Goal: Transaction & Acquisition: Purchase product/service

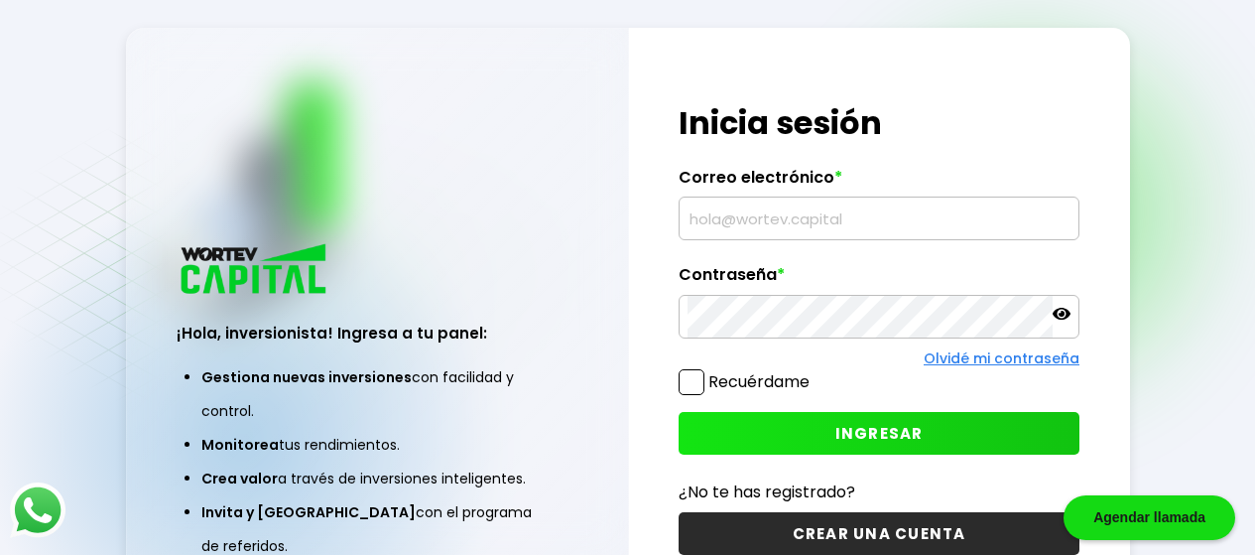
click at [810, 223] on input "text" at bounding box center [879, 218] width 383 height 42
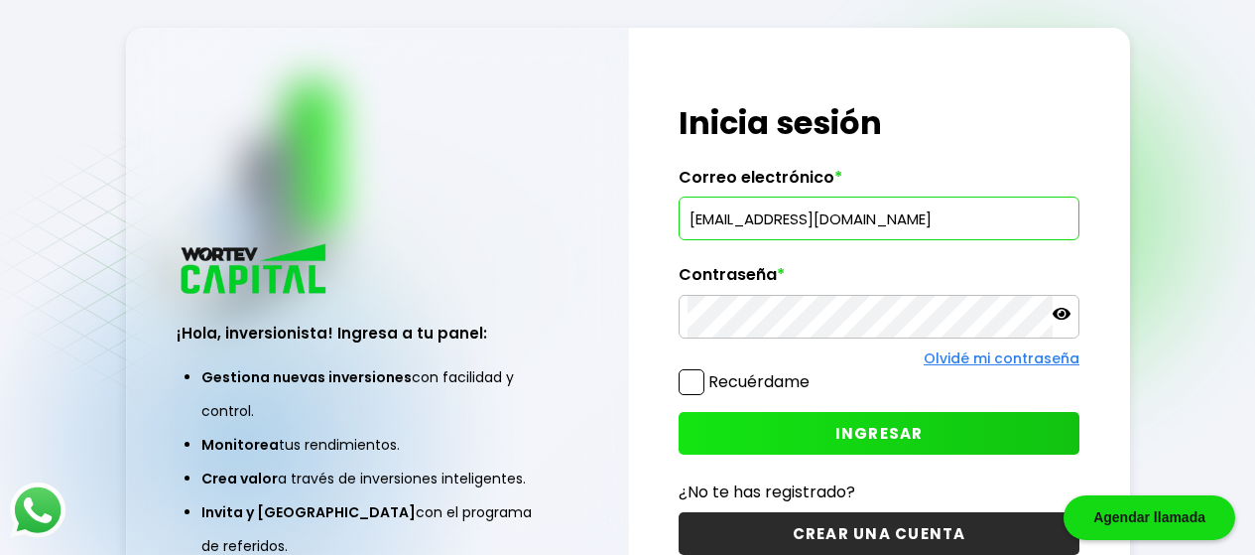
type input "[EMAIL_ADDRESS][DOMAIN_NAME]"
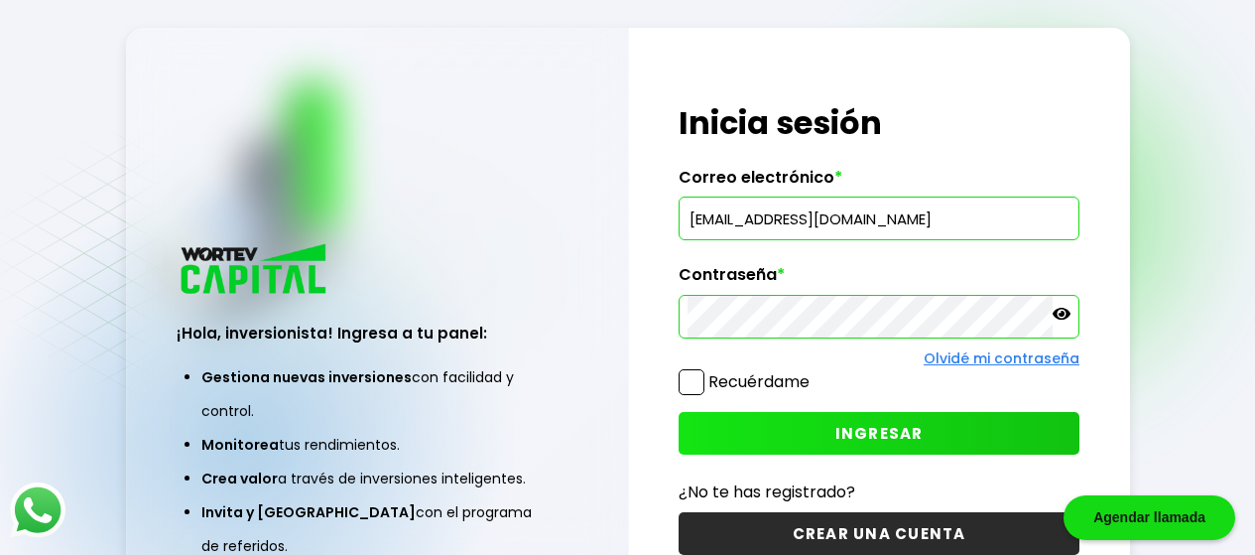
click at [865, 432] on span "INGRESAR" at bounding box center [880, 433] width 88 height 21
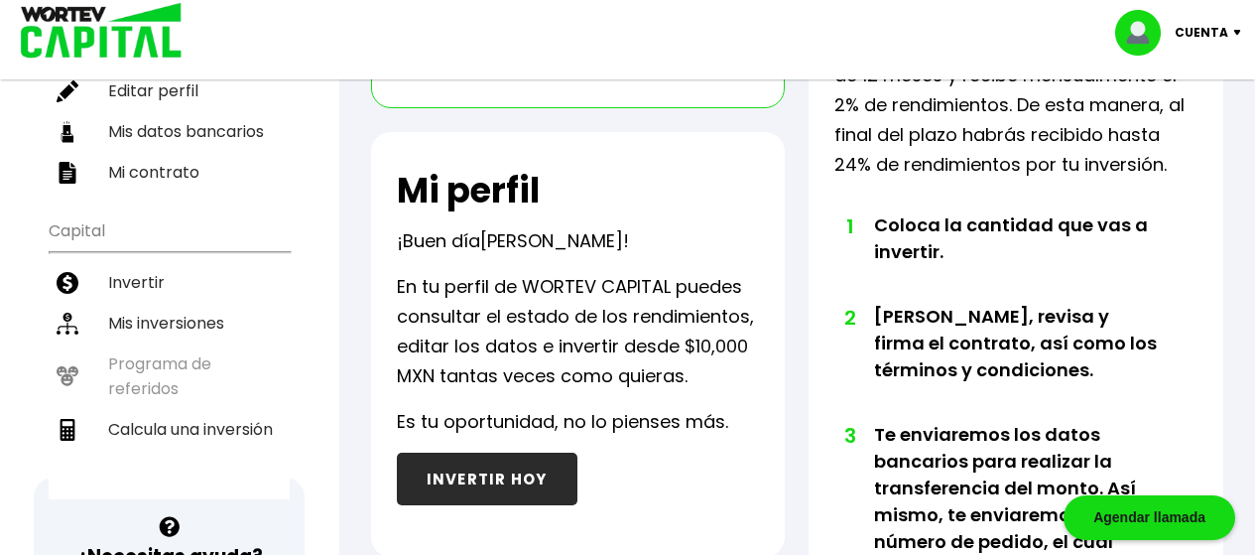
scroll to position [280, 0]
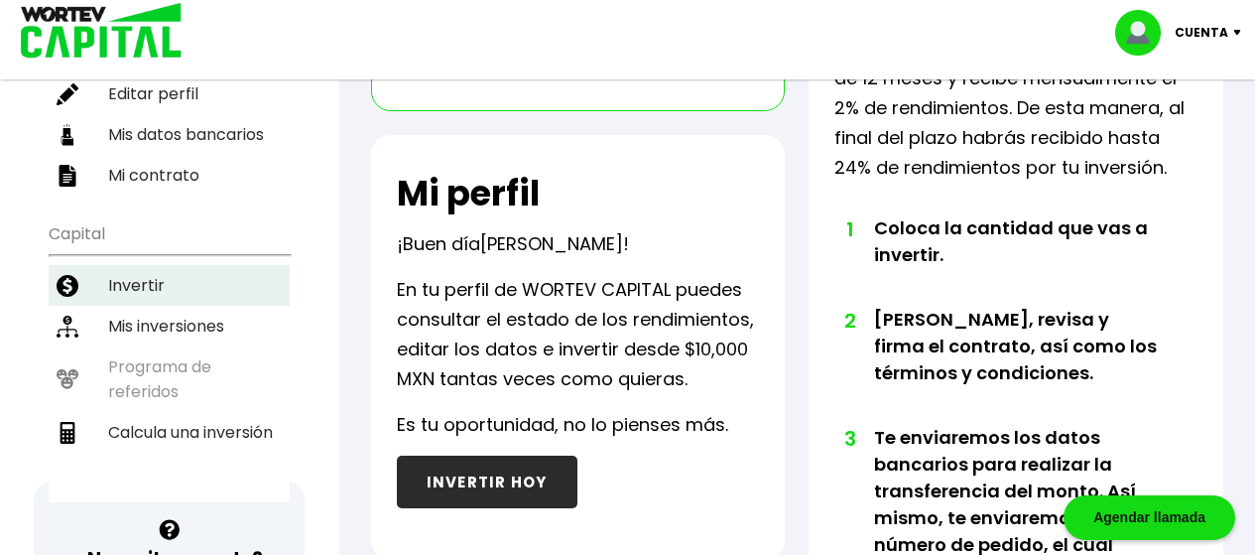
click at [137, 293] on li "Invertir" at bounding box center [169, 285] width 241 height 41
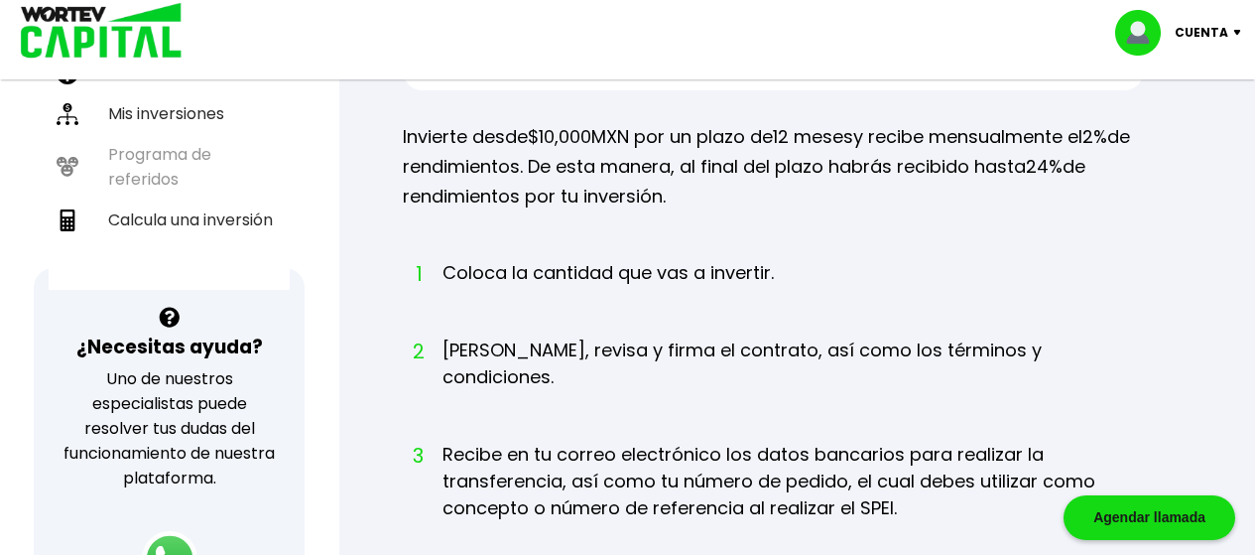
scroll to position [530, 0]
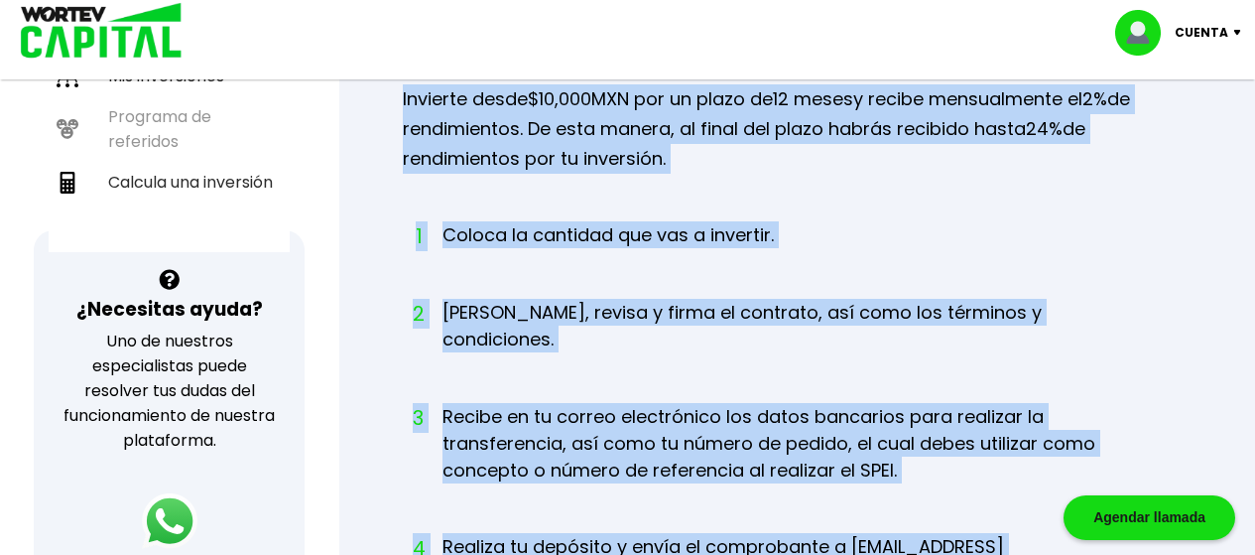
drag, startPoint x: 402, startPoint y: 100, endPoint x: 1045, endPoint y: 441, distance: 727.5
click at [1032, 511] on div "Inversiones simples, accesibles y redituables Ingresa la cantidad que deseas in…" at bounding box center [797, 263] width 852 height 1217
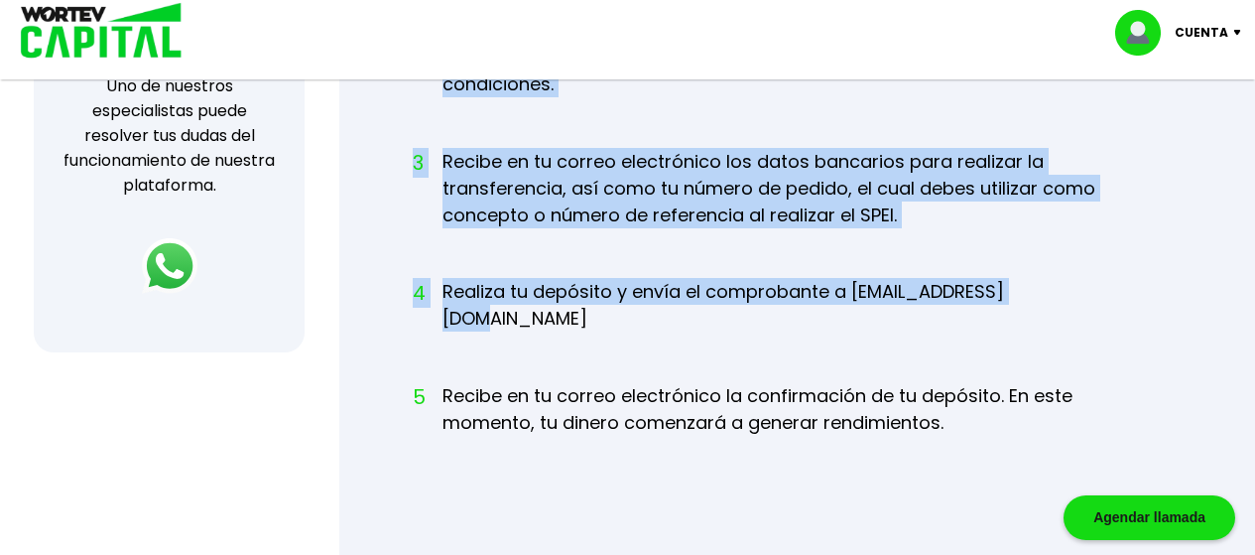
scroll to position [818, 0]
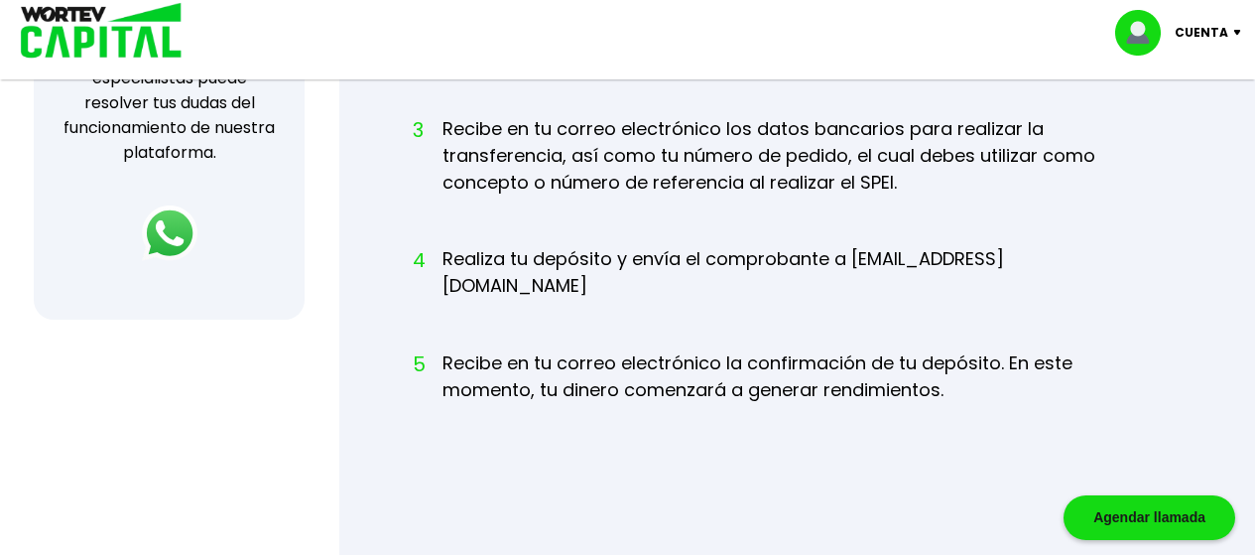
click at [991, 352] on li "5 Recibe en tu correo electrónico la confirmación de tu depósito. En este momen…" at bounding box center [794, 394] width 702 height 91
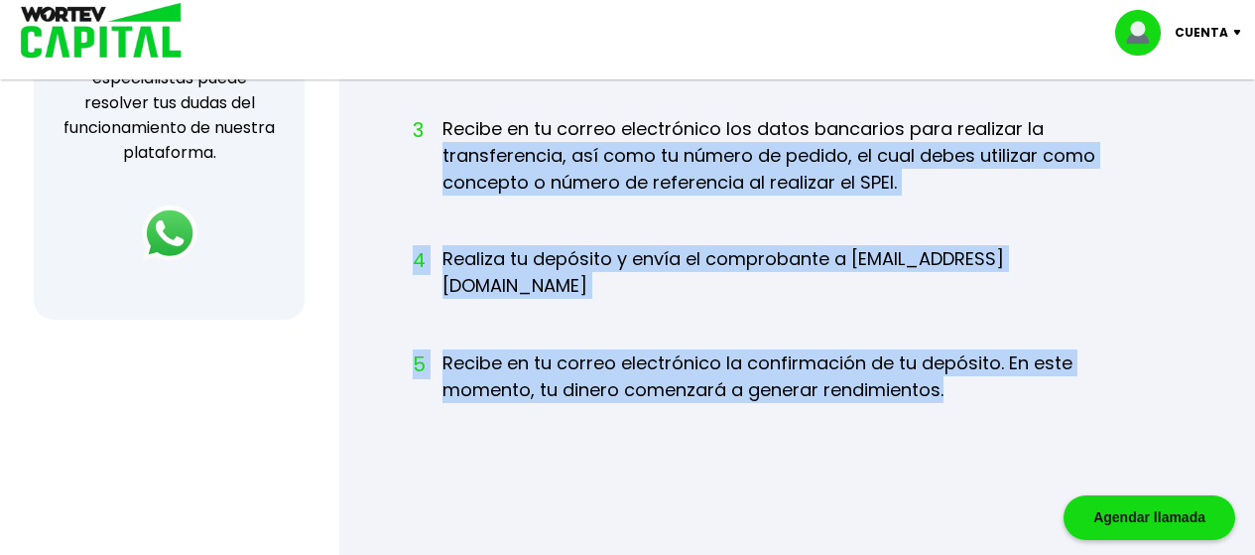
drag, startPoint x: 969, startPoint y: 343, endPoint x: 405, endPoint y: 120, distance: 607.1
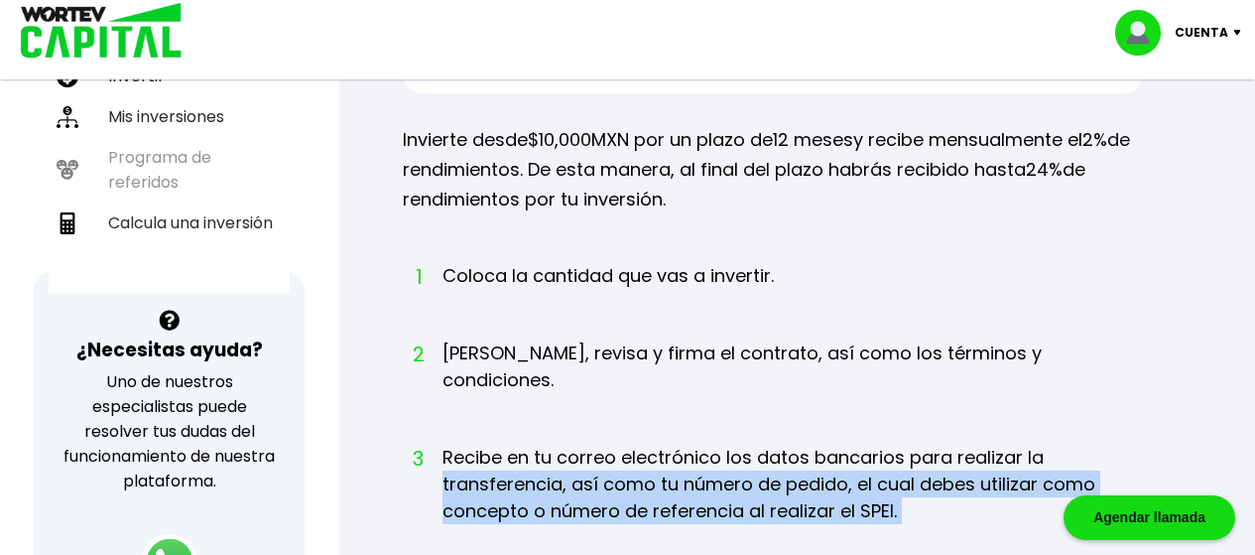
scroll to position [483, 0]
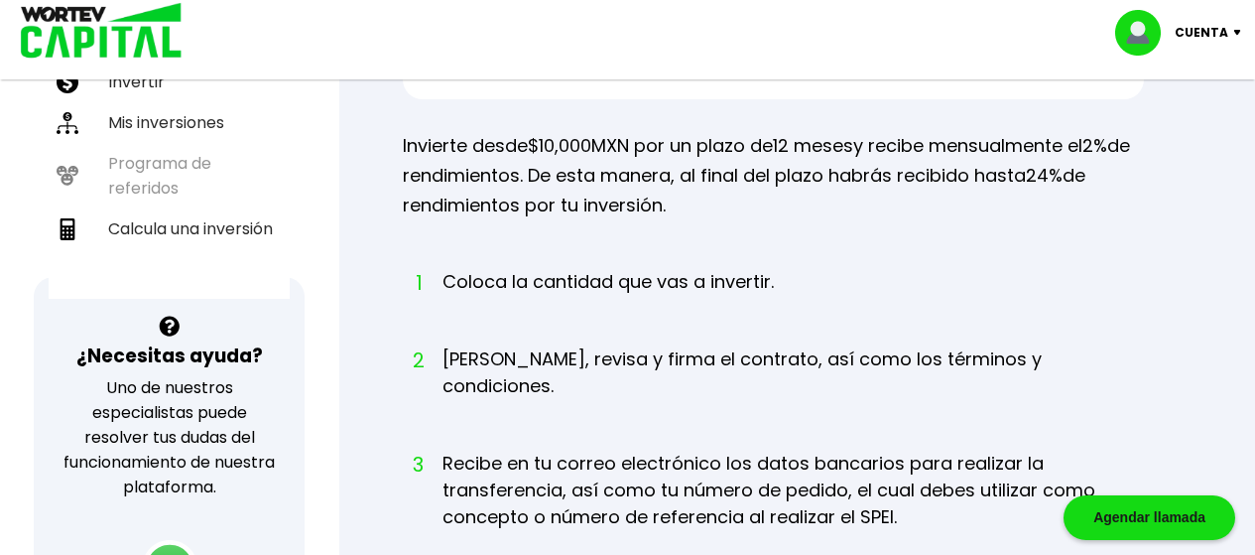
click at [1116, 252] on div "Inversiones simples, accesibles y redituables Ingresa la cantidad que deseas in…" at bounding box center [797, 309] width 852 height 1217
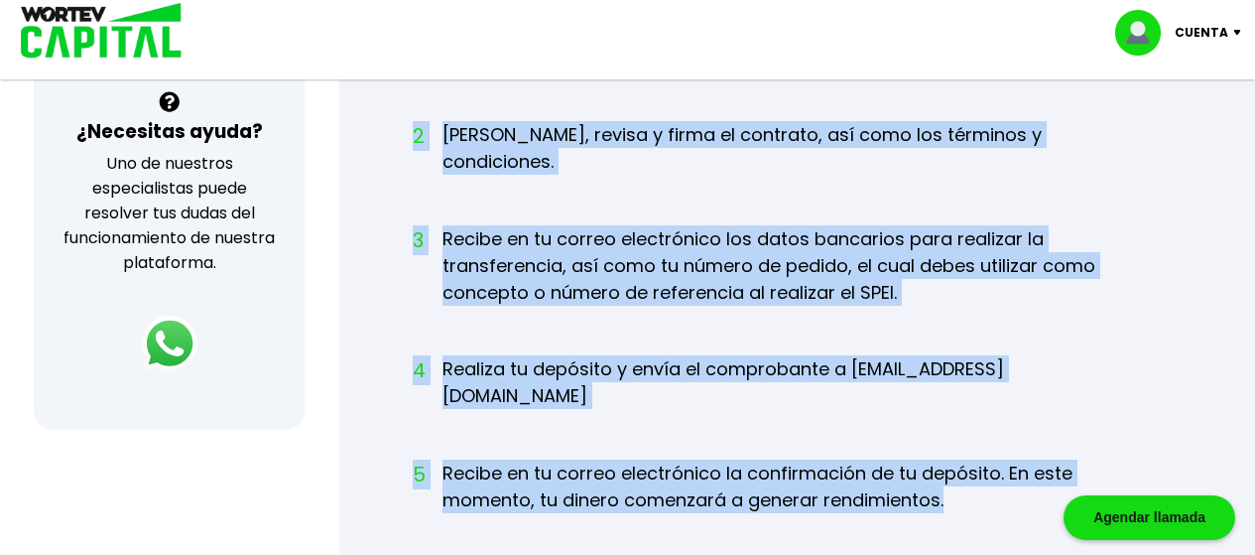
scroll to position [834, 0]
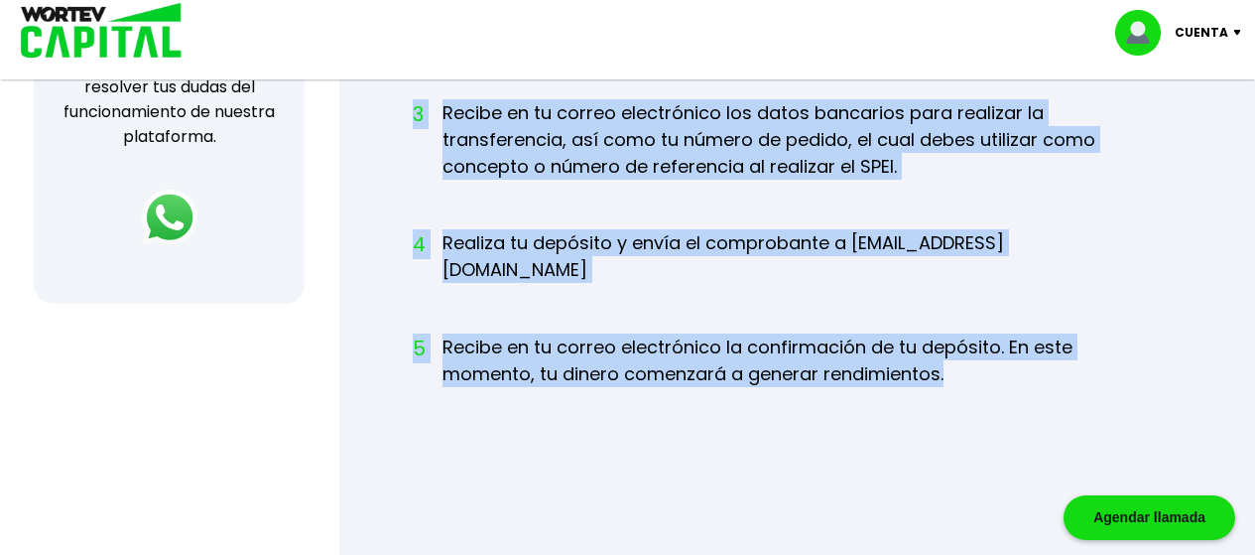
drag, startPoint x: 403, startPoint y: 144, endPoint x: 955, endPoint y: 321, distance: 579.6
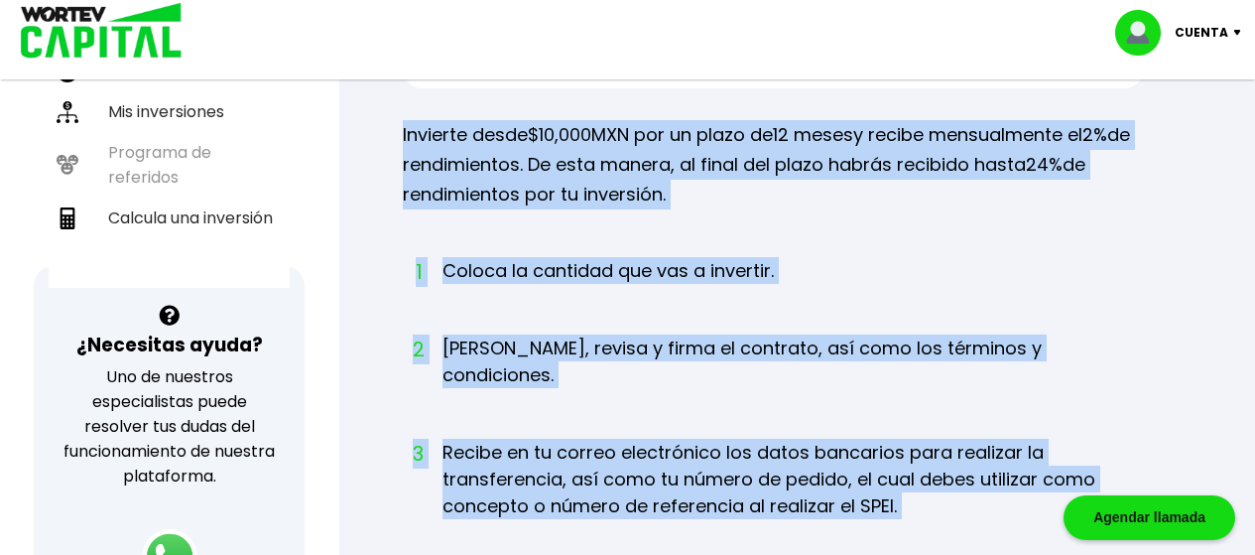
scroll to position [415, 0]
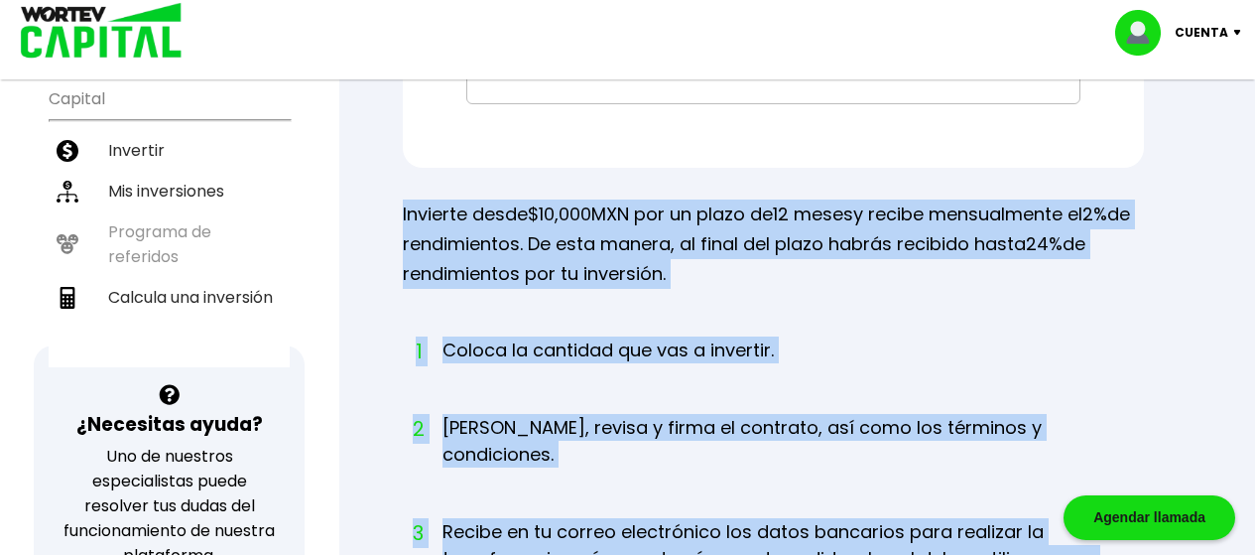
click at [398, 226] on div "Inversiones simples, accesibles y redituables Ingresa la cantidad que deseas in…" at bounding box center [797, 378] width 852 height 1217
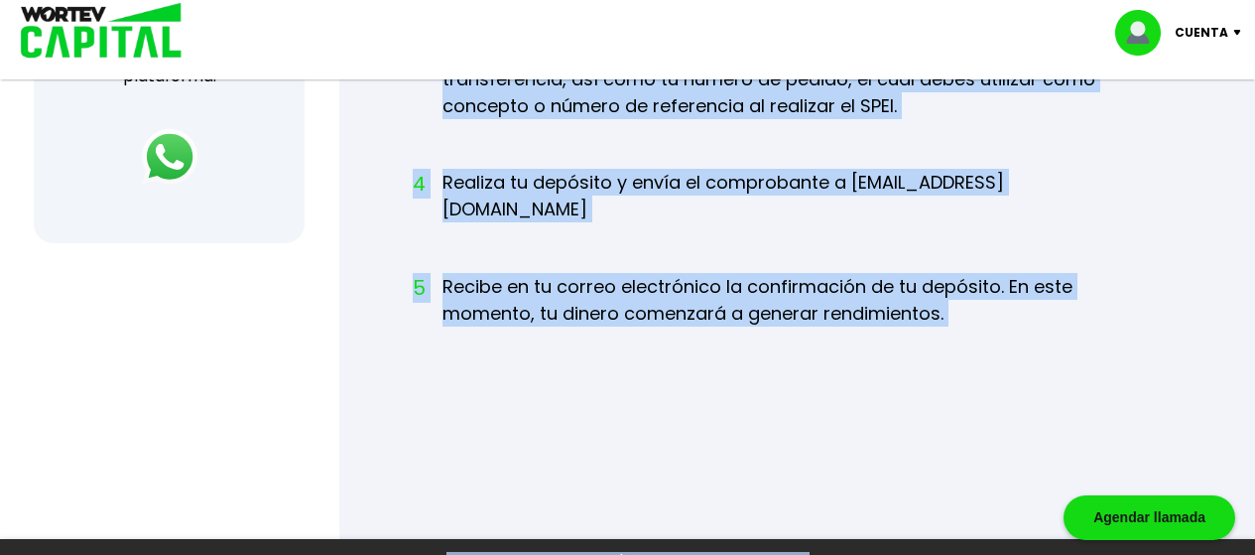
scroll to position [978, 0]
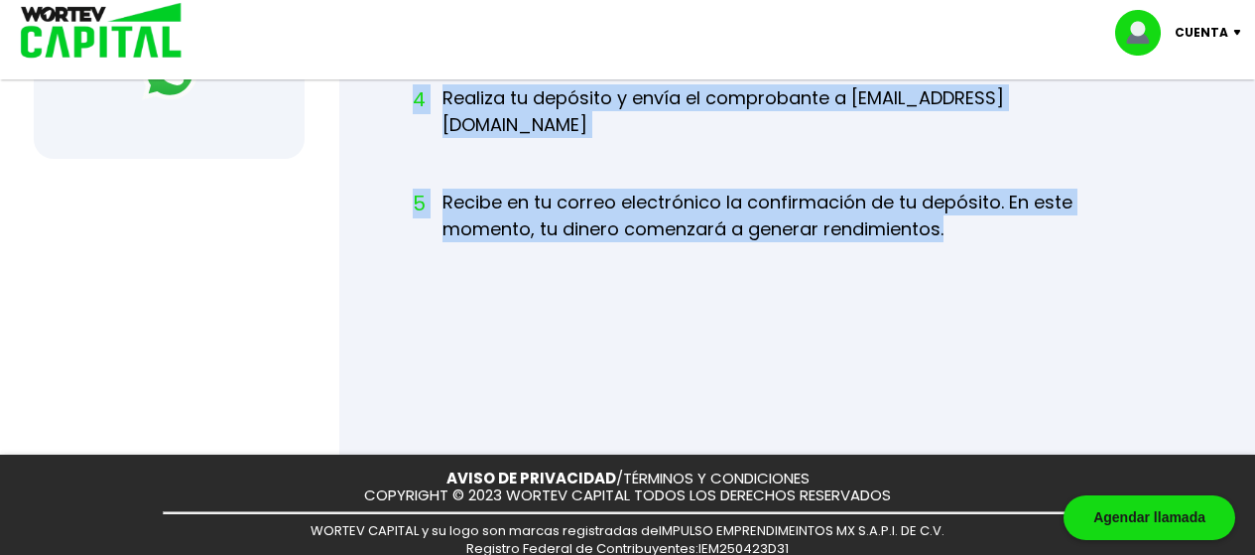
drag, startPoint x: 402, startPoint y: 212, endPoint x: 988, endPoint y: 183, distance: 587.2
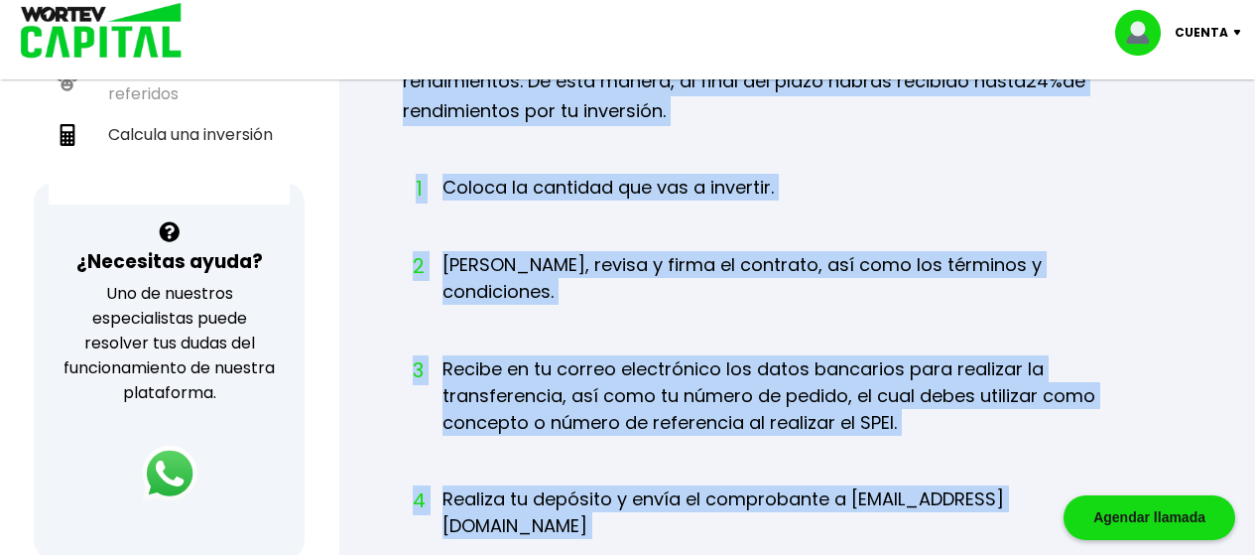
scroll to position [575, 0]
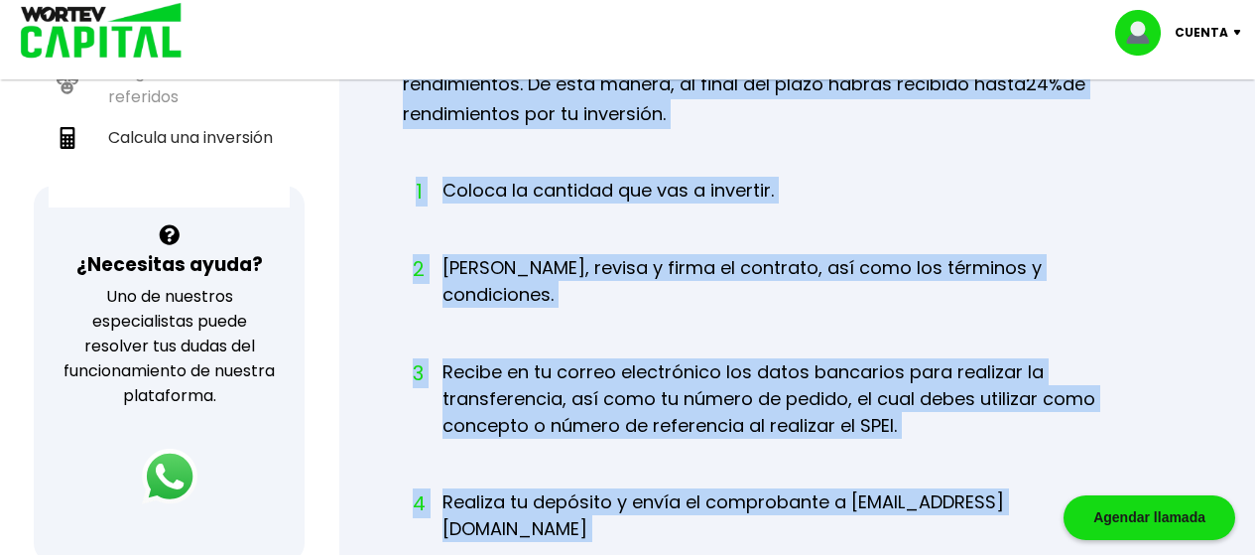
click at [1066, 227] on ol "1 Coloca la cantidad que vas a invertir. 2 [PERSON_NAME], revisa y firma el con…" at bounding box center [773, 430] width 741 height 507
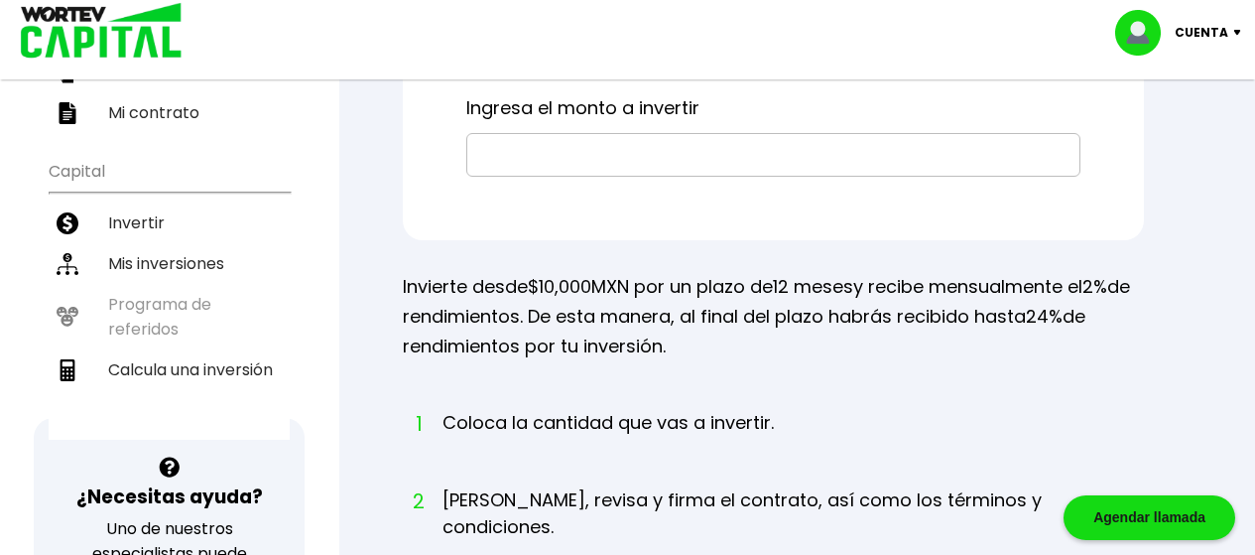
scroll to position [336, 0]
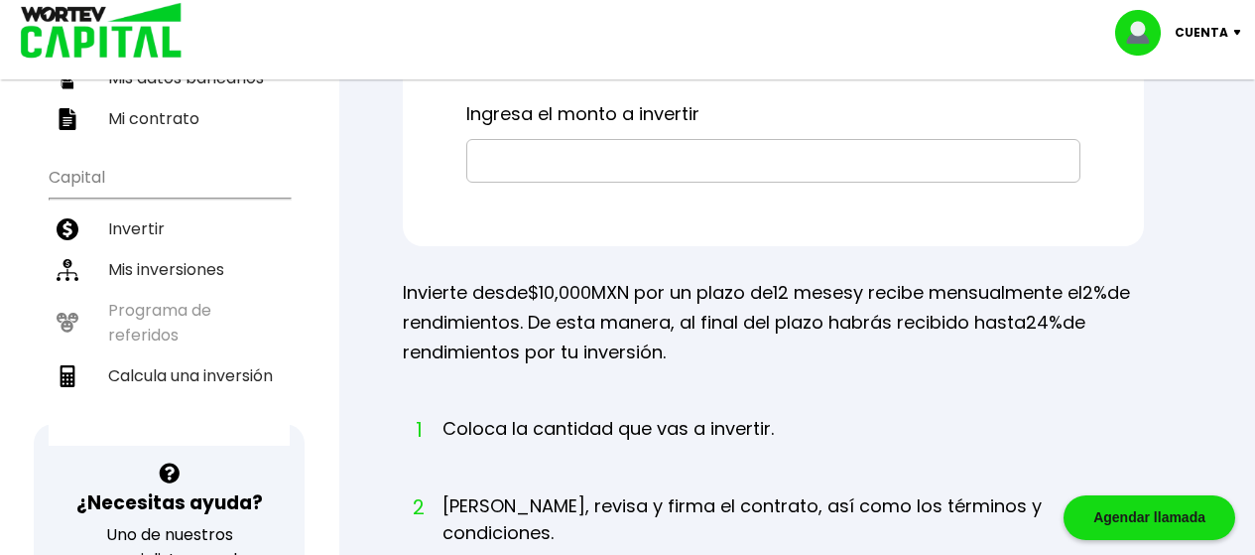
click at [594, 169] on input "text" at bounding box center [773, 161] width 596 height 42
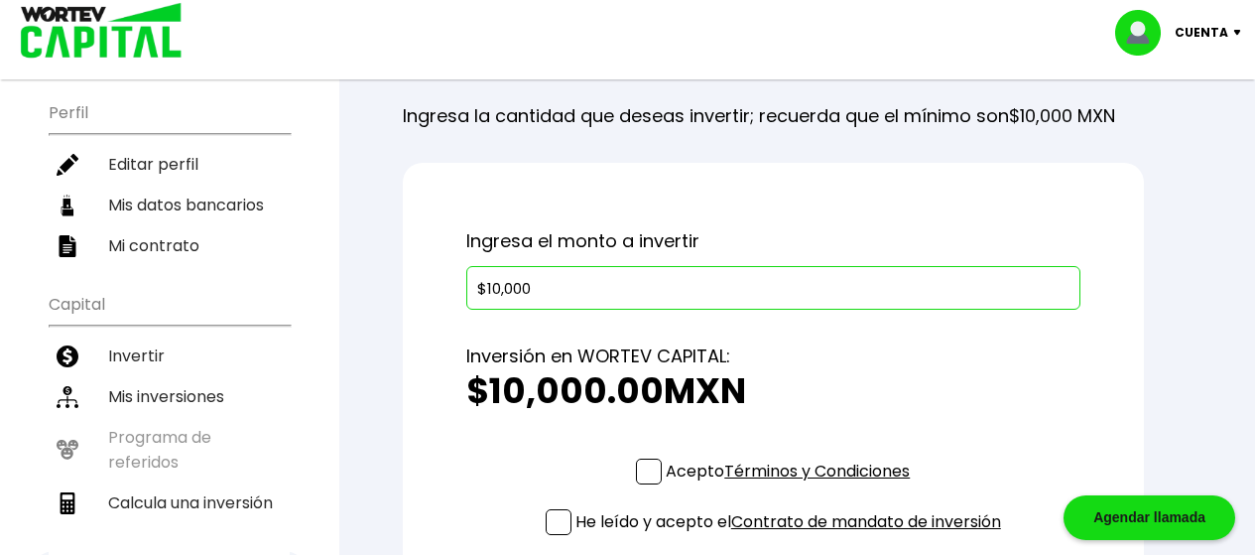
scroll to position [360, 0]
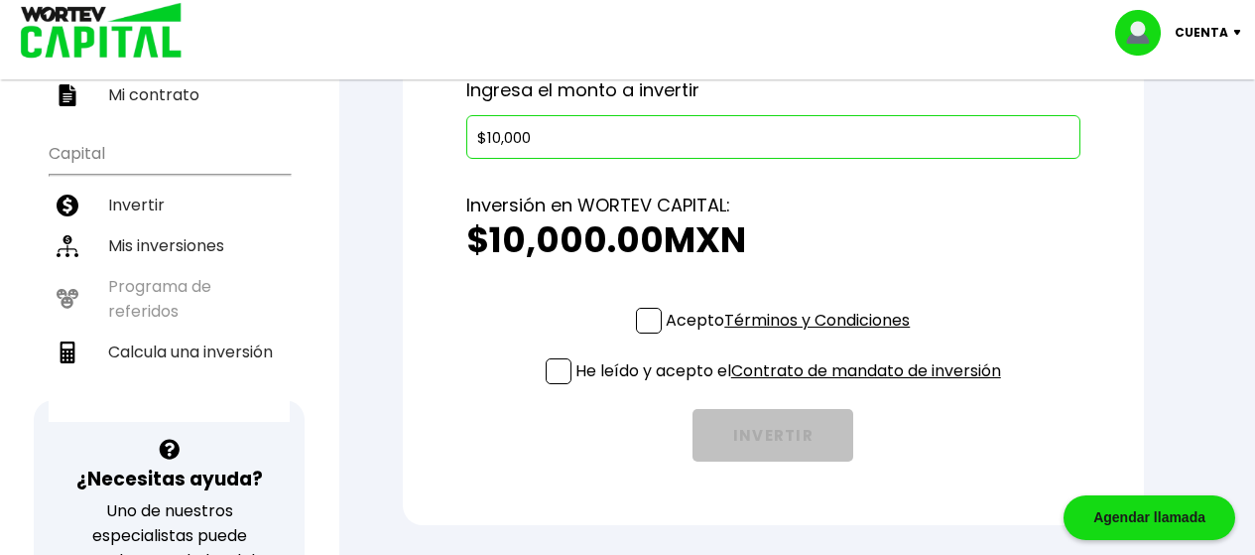
type input "$10,000"
click at [1125, 282] on div "Ingresa el monto a invertir $10,000 Inversión en WORTEV CAPITAL: $10,000.00 MXN…" at bounding box center [773, 268] width 741 height 513
click at [649, 321] on span at bounding box center [649, 321] width 26 height 26
click at [792, 335] on input "Acepto Términos y Condiciones" at bounding box center [792, 335] width 0 height 0
click at [556, 372] on span at bounding box center [559, 371] width 26 height 26
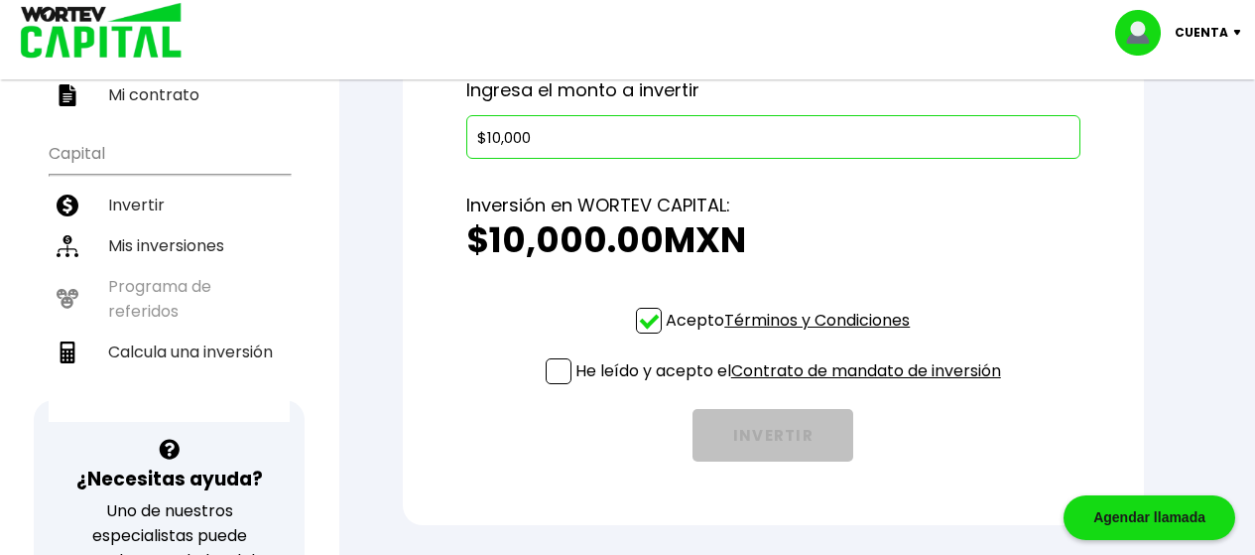
click at [792, 386] on input "He leído y acepto el Contrato de mandato de inversión" at bounding box center [792, 386] width 0 height 0
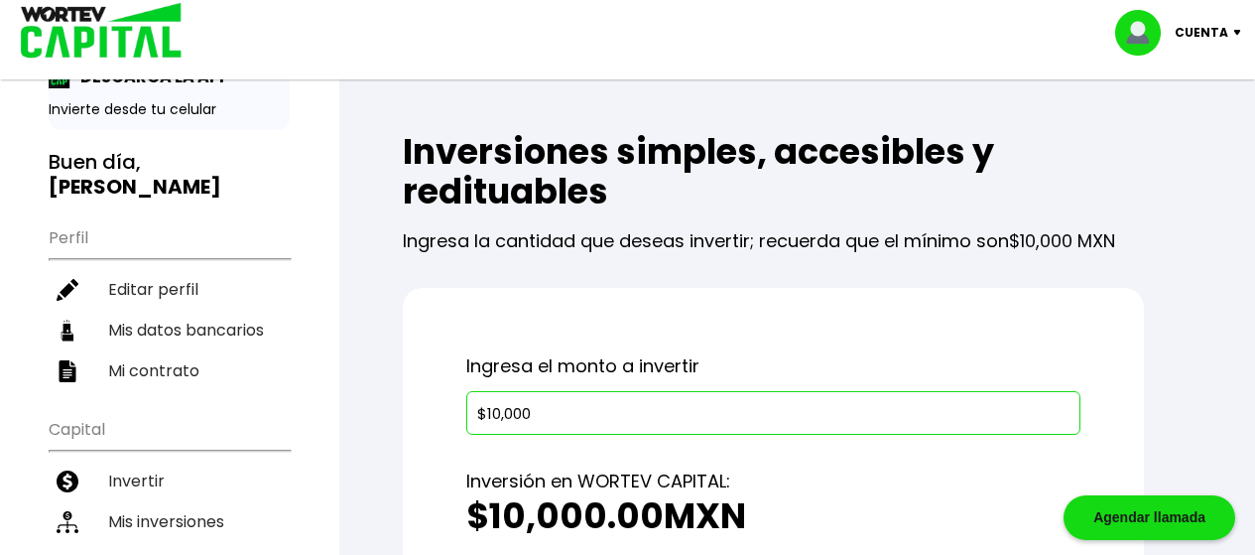
scroll to position [109, 0]
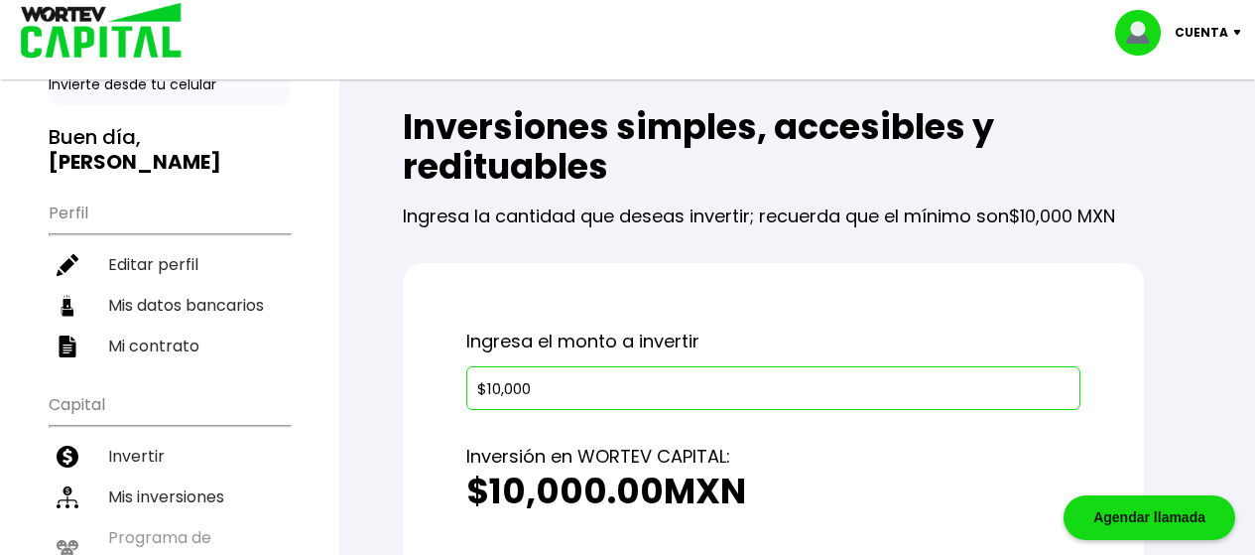
drag, startPoint x: 550, startPoint y: 392, endPoint x: 462, endPoint y: 401, distance: 87.8
click at [467, 400] on div "$10,000" at bounding box center [773, 388] width 614 height 44
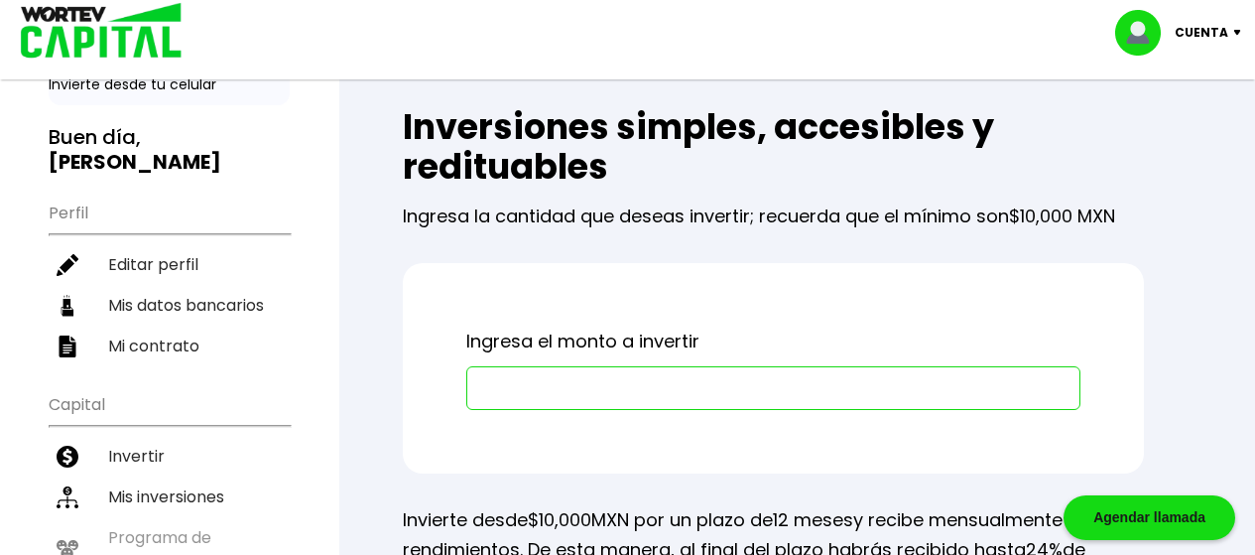
scroll to position [0, 0]
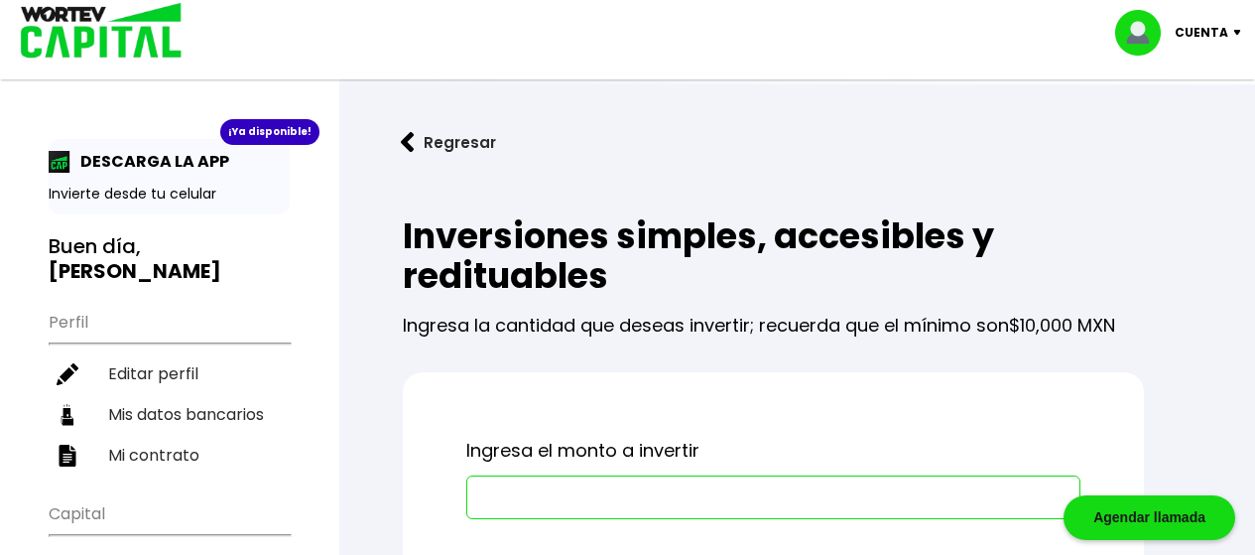
click at [1219, 26] on p "Cuenta" at bounding box center [1202, 33] width 54 height 30
click at [1151, 132] on li "Cerrar sesión" at bounding box center [1180, 132] width 159 height 41
